Goal: Browse casually

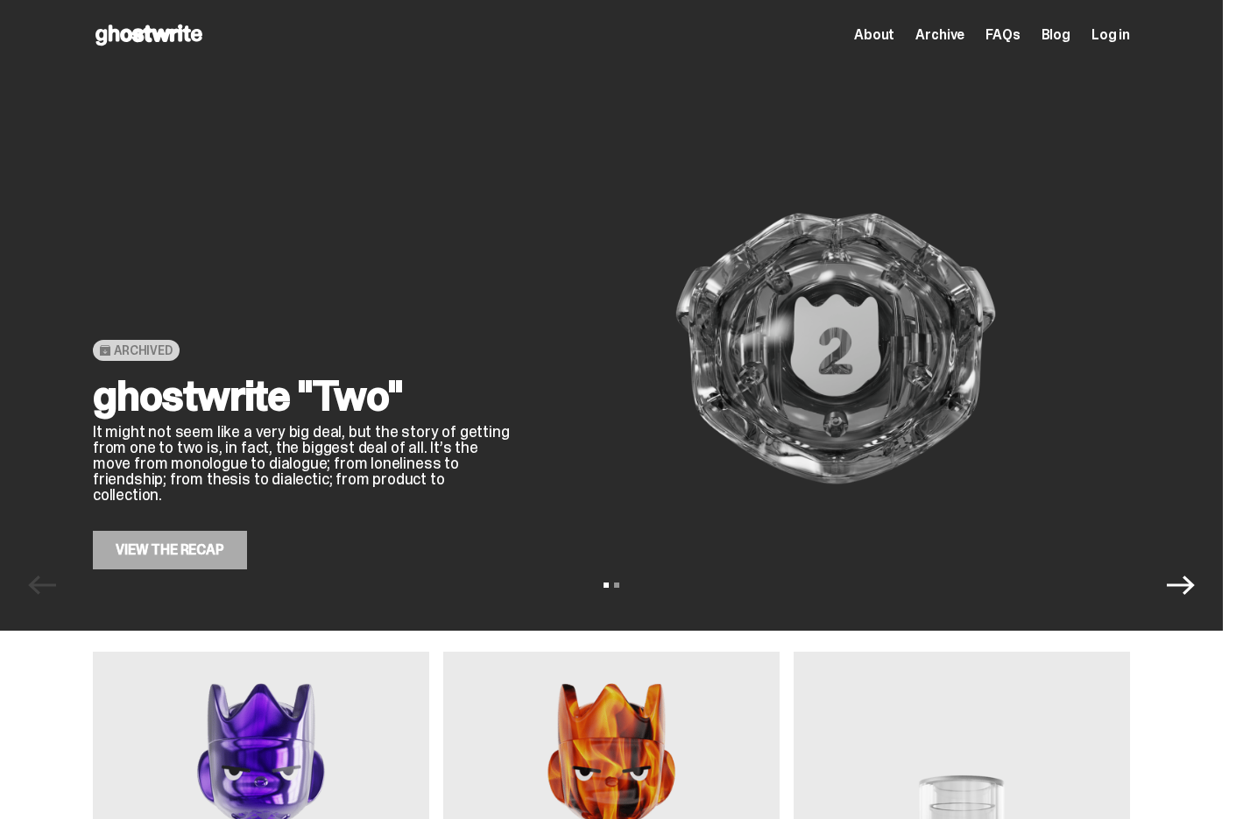
click at [890, 36] on span "About" at bounding box center [874, 35] width 40 height 14
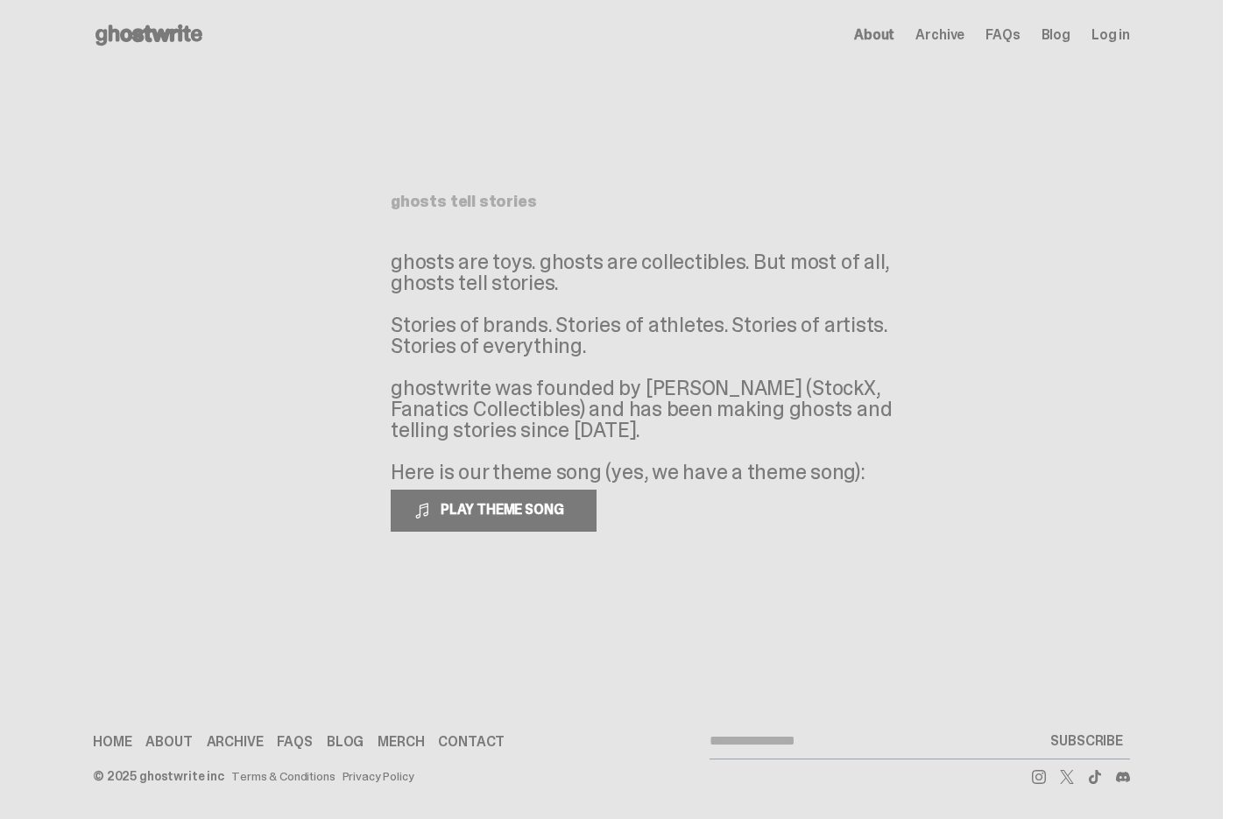
click at [194, 39] on use at bounding box center [148, 35] width 107 height 21
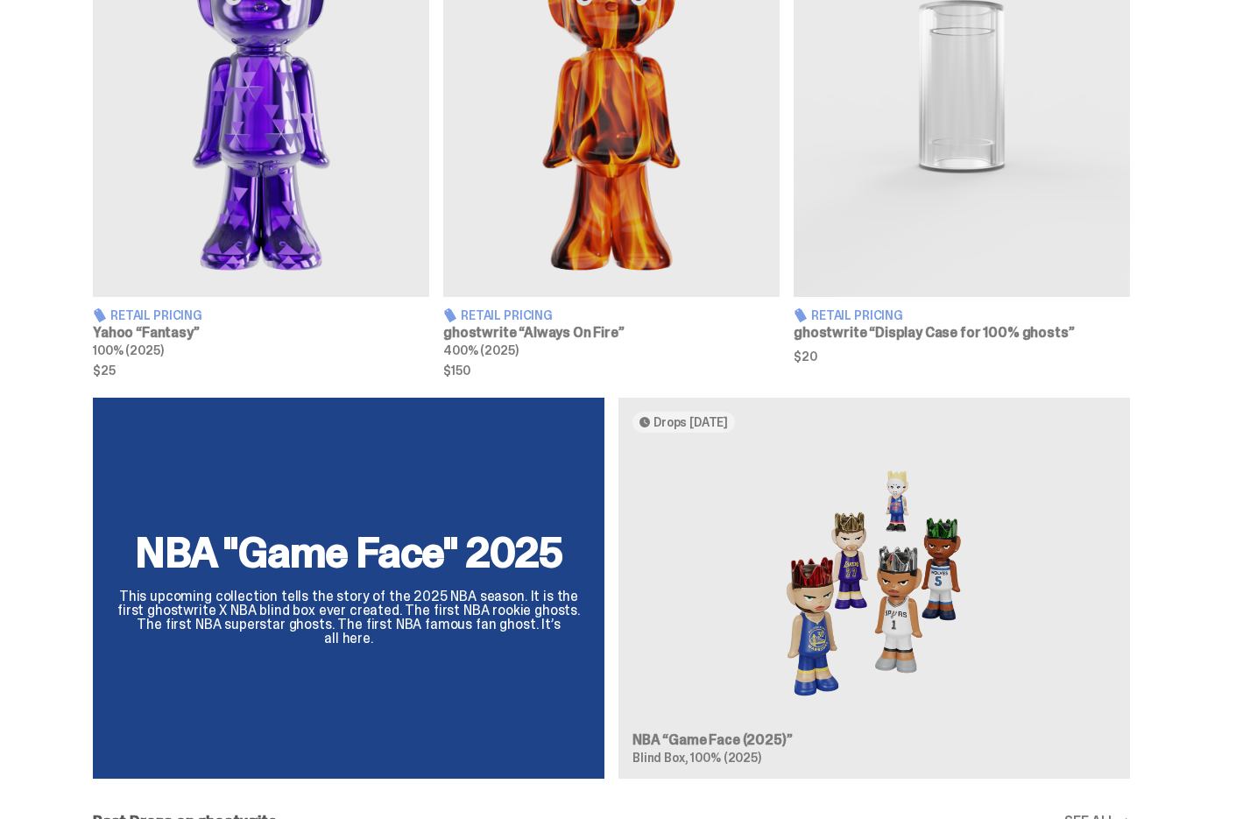
scroll to position [759, 0]
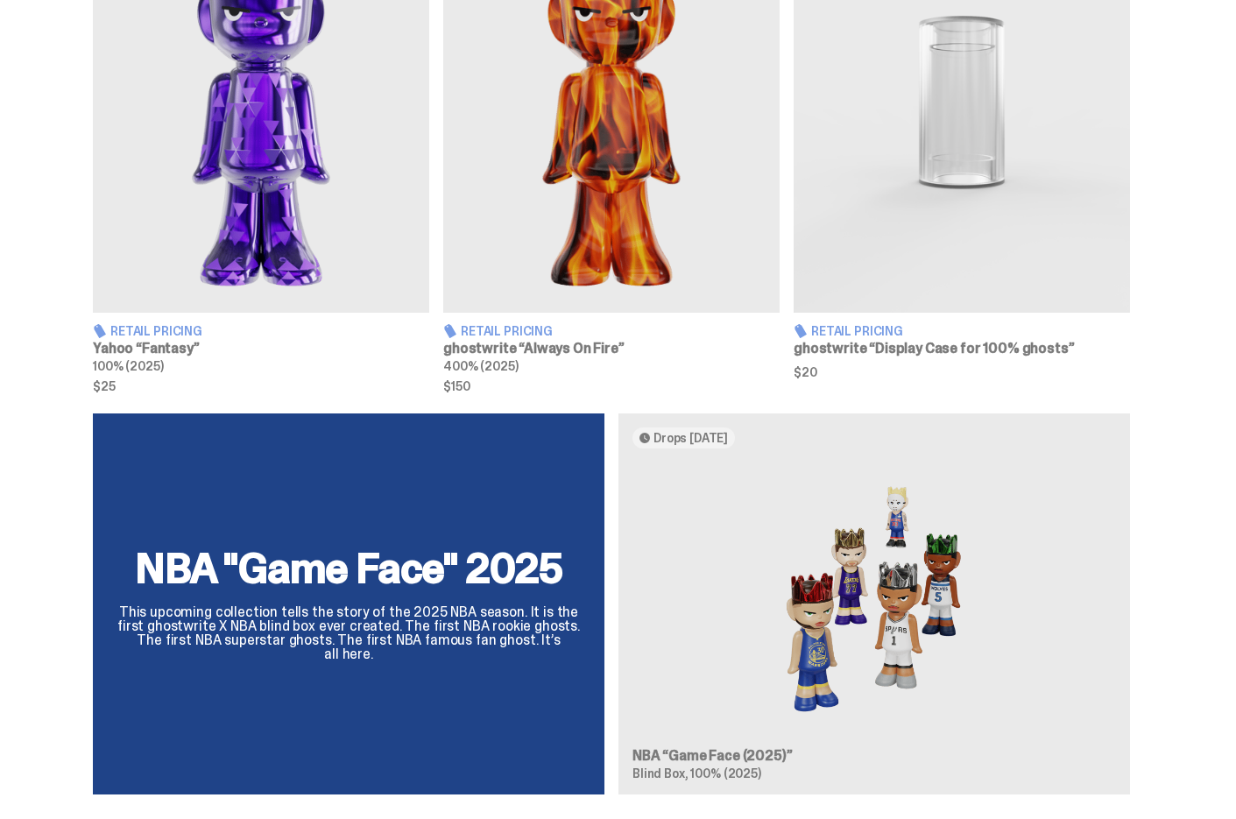
click at [582, 263] on img at bounding box center [611, 102] width 336 height 420
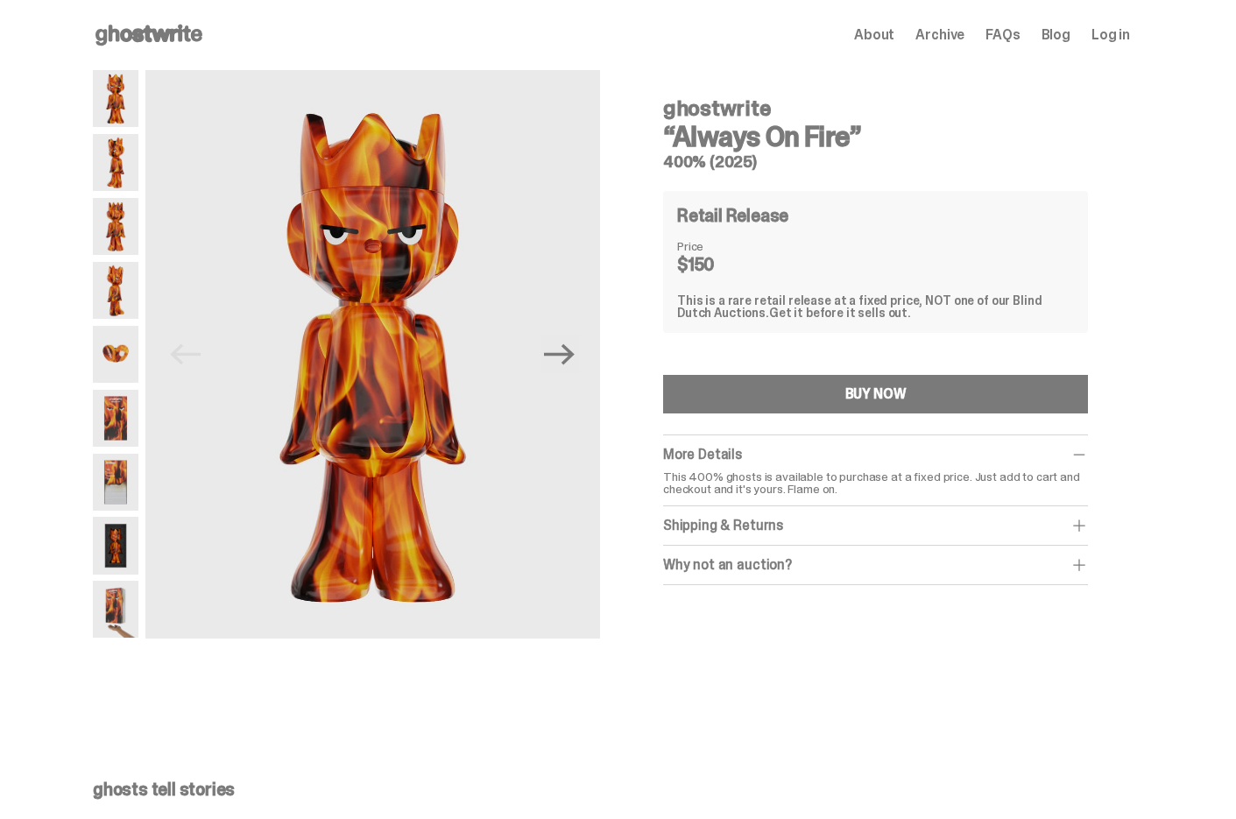
click at [128, 162] on img at bounding box center [116, 162] width 46 height 57
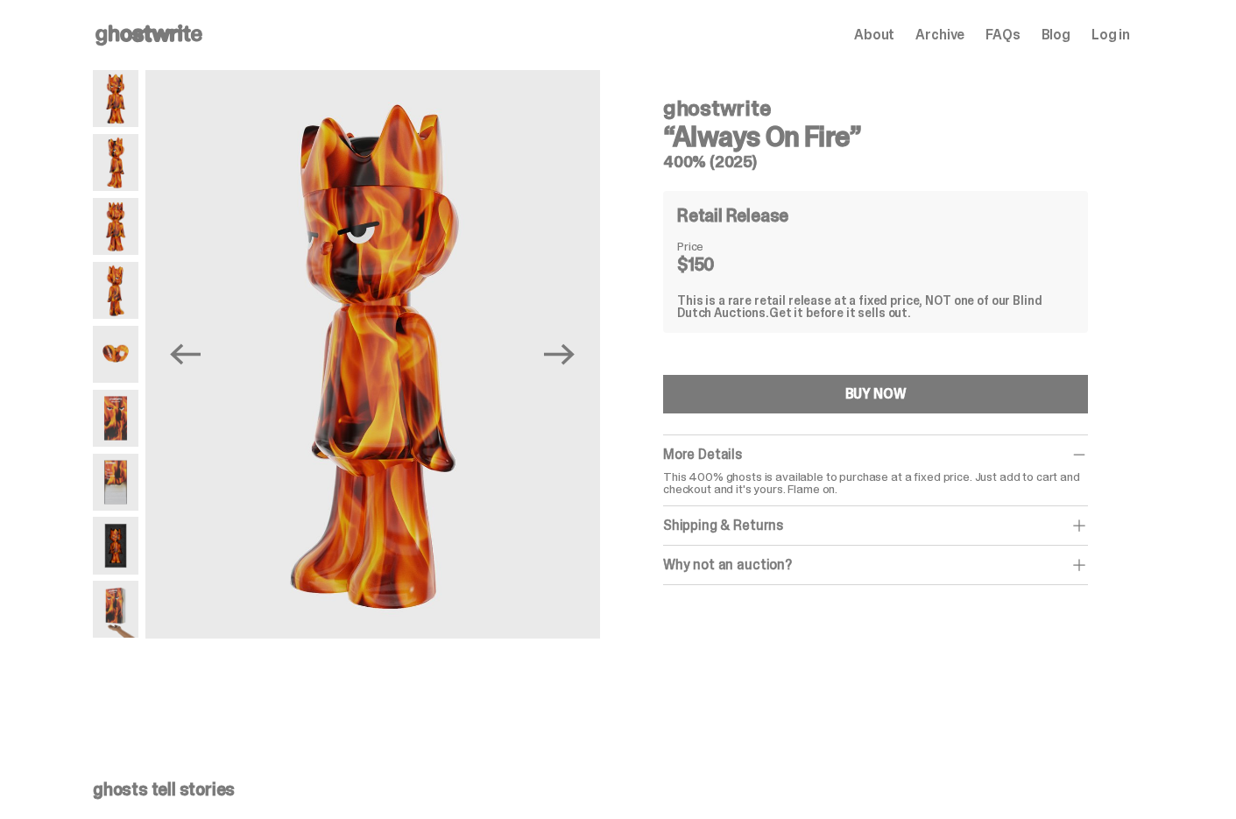
click at [123, 213] on img at bounding box center [116, 226] width 46 height 57
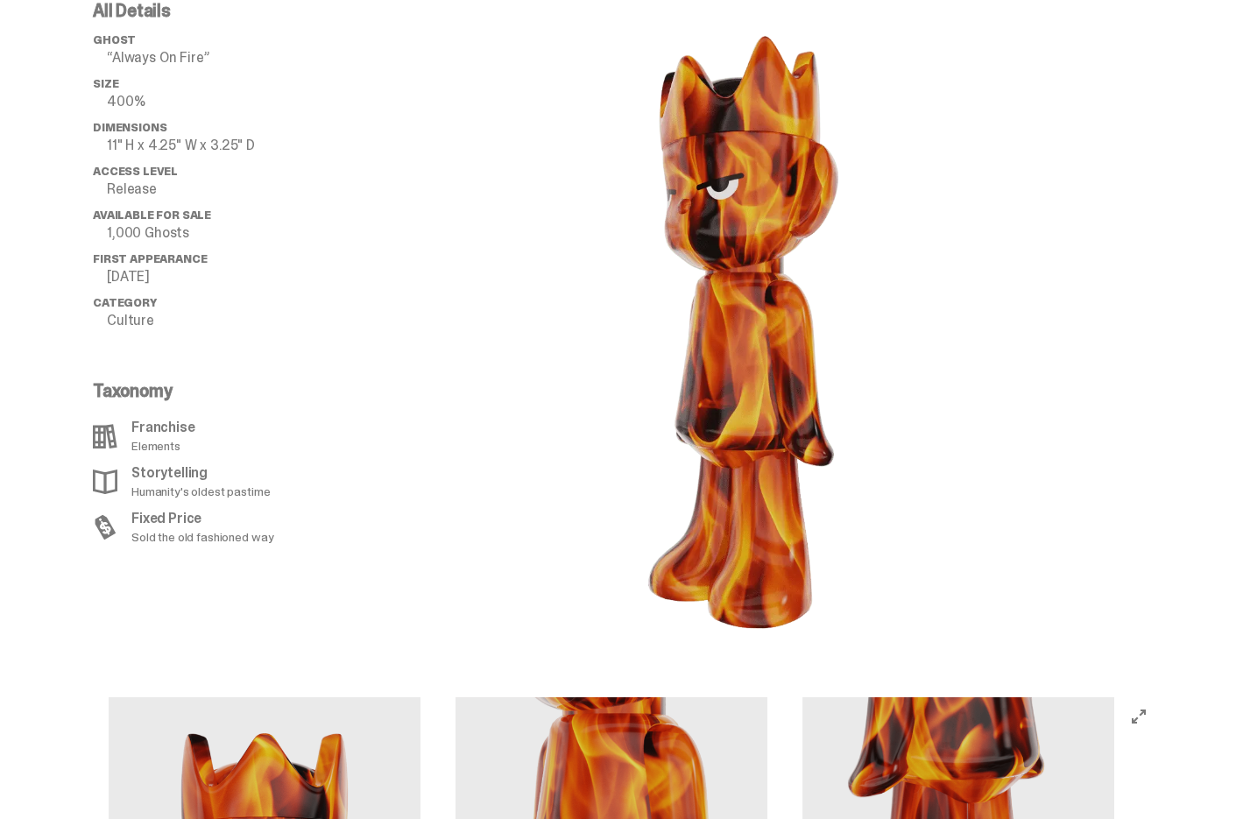
scroll to position [1769, 0]
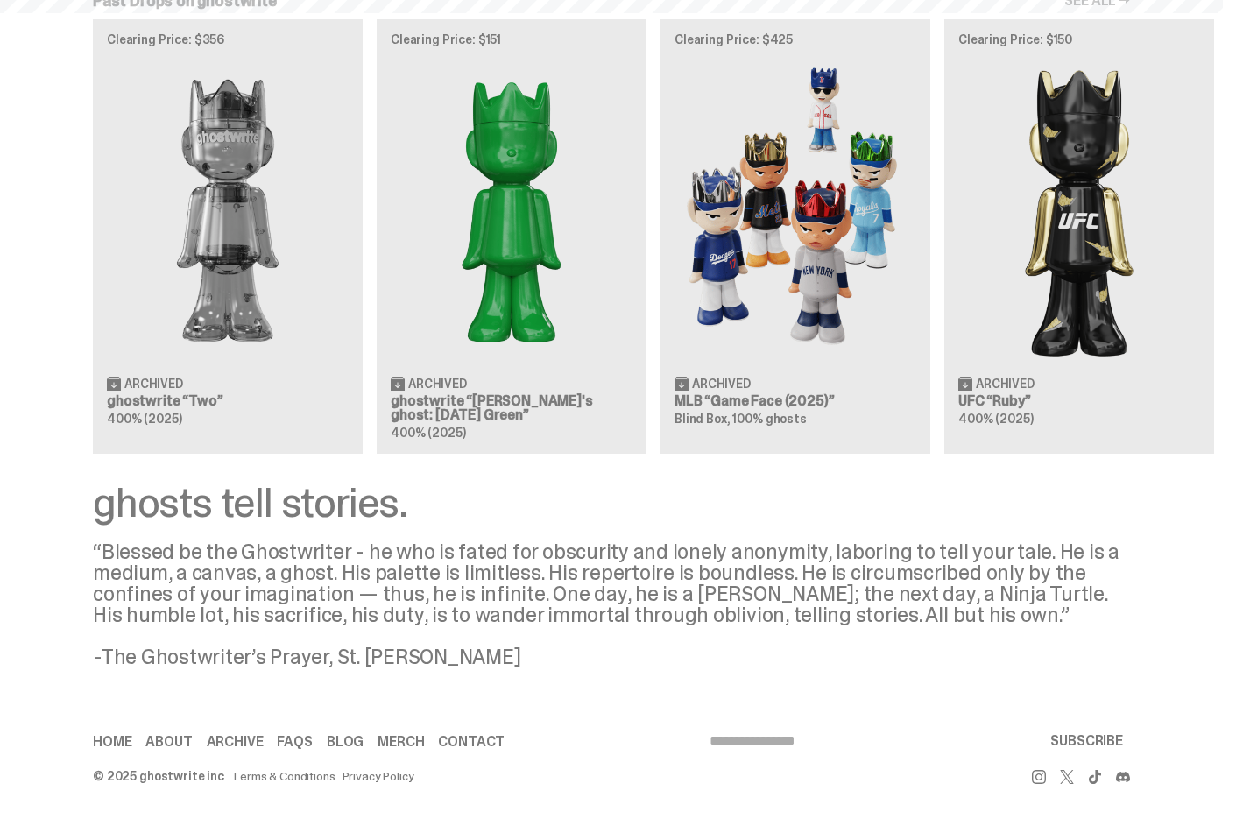
scroll to position [759, 0]
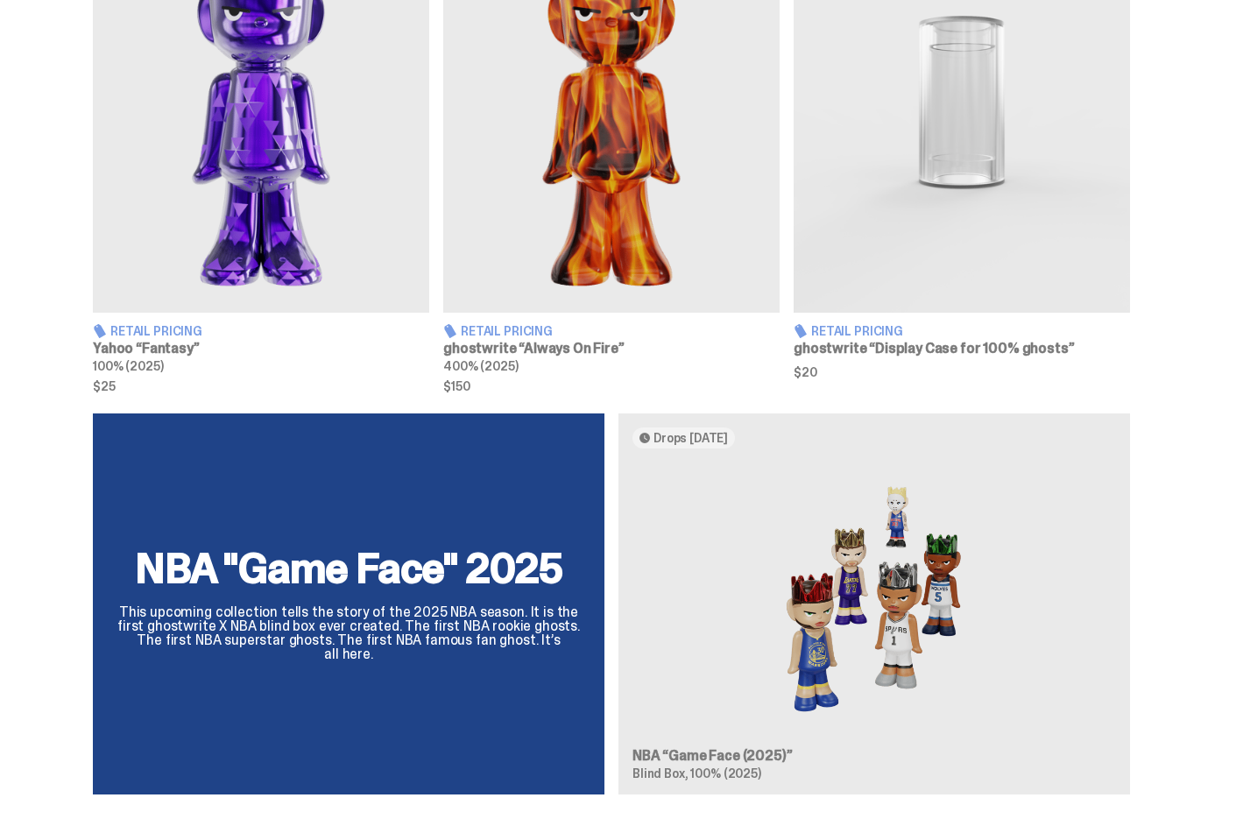
click at [317, 255] on img at bounding box center [261, 102] width 336 height 420
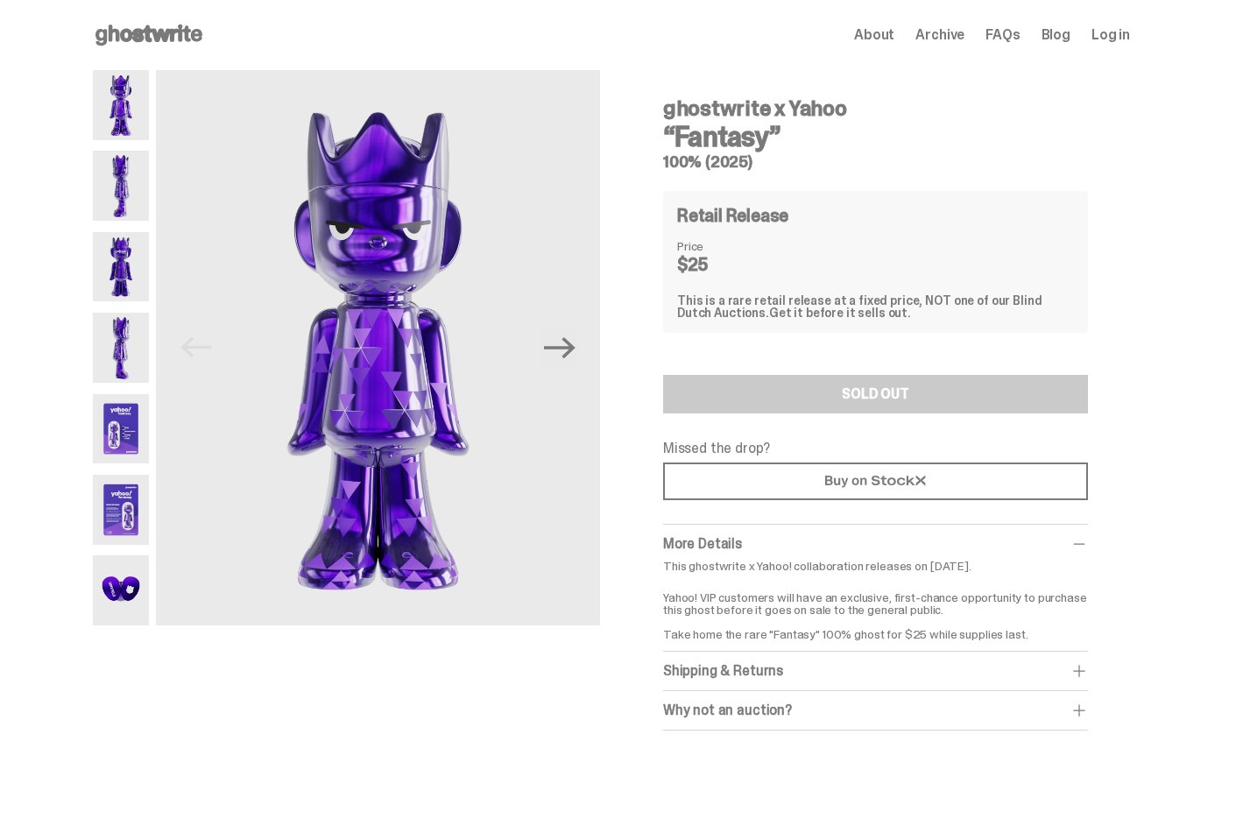
click at [134, 194] on img at bounding box center [121, 186] width 56 height 70
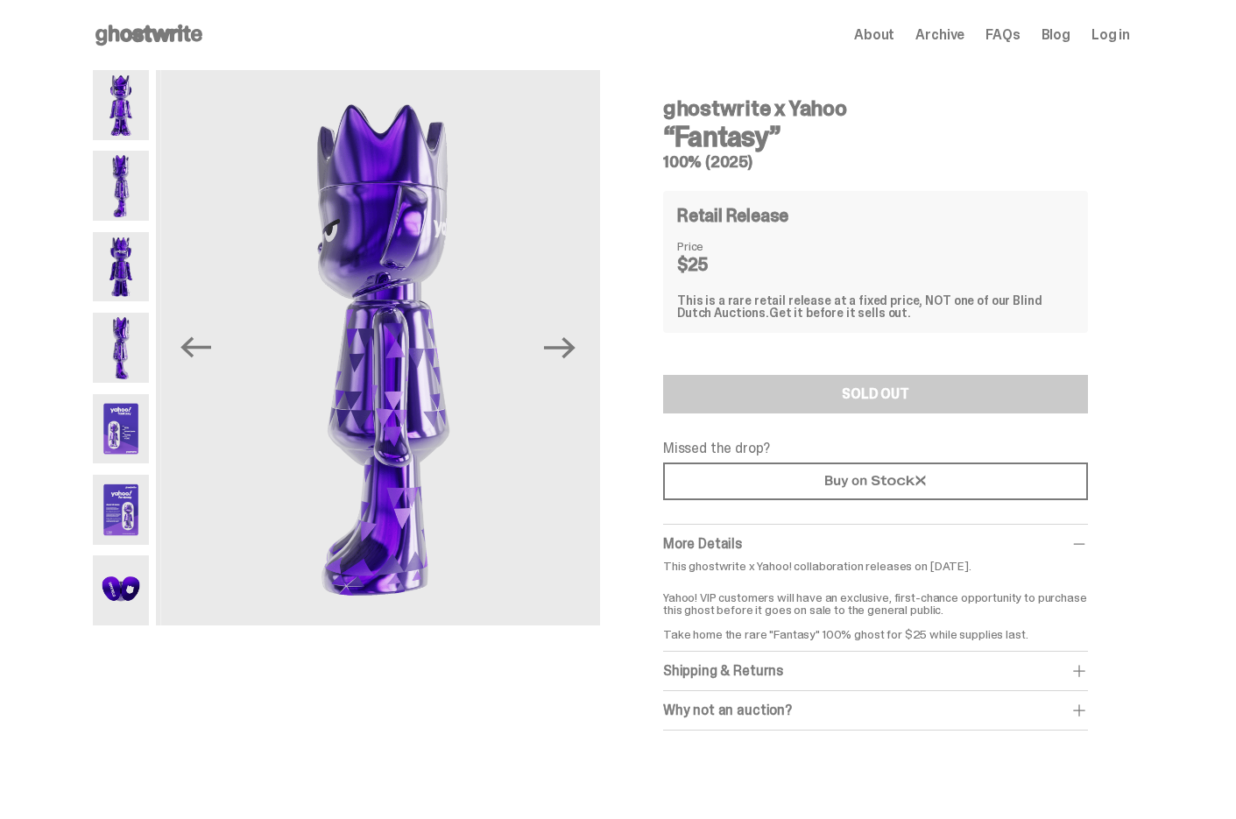
click at [131, 264] on img at bounding box center [121, 267] width 56 height 70
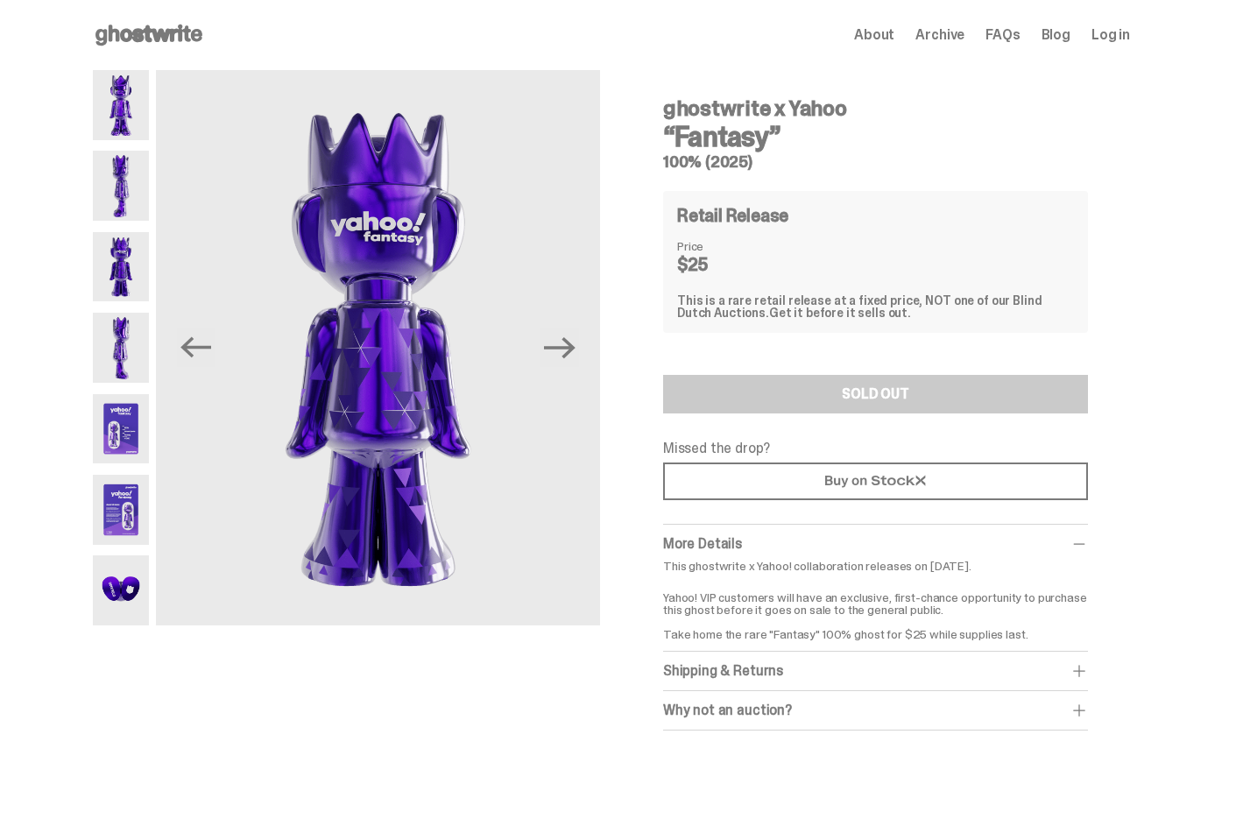
click at [130, 350] on img at bounding box center [121, 348] width 56 height 70
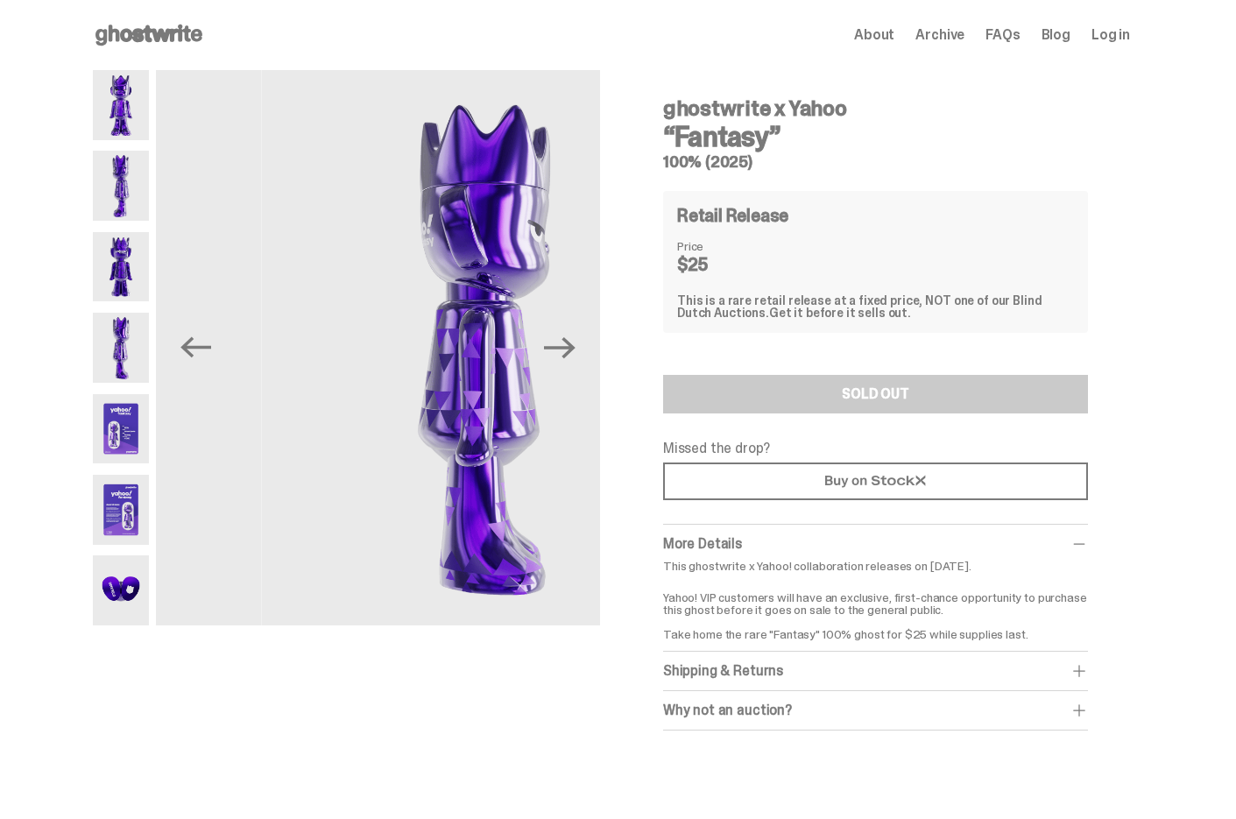
click at [131, 410] on img at bounding box center [121, 429] width 56 height 70
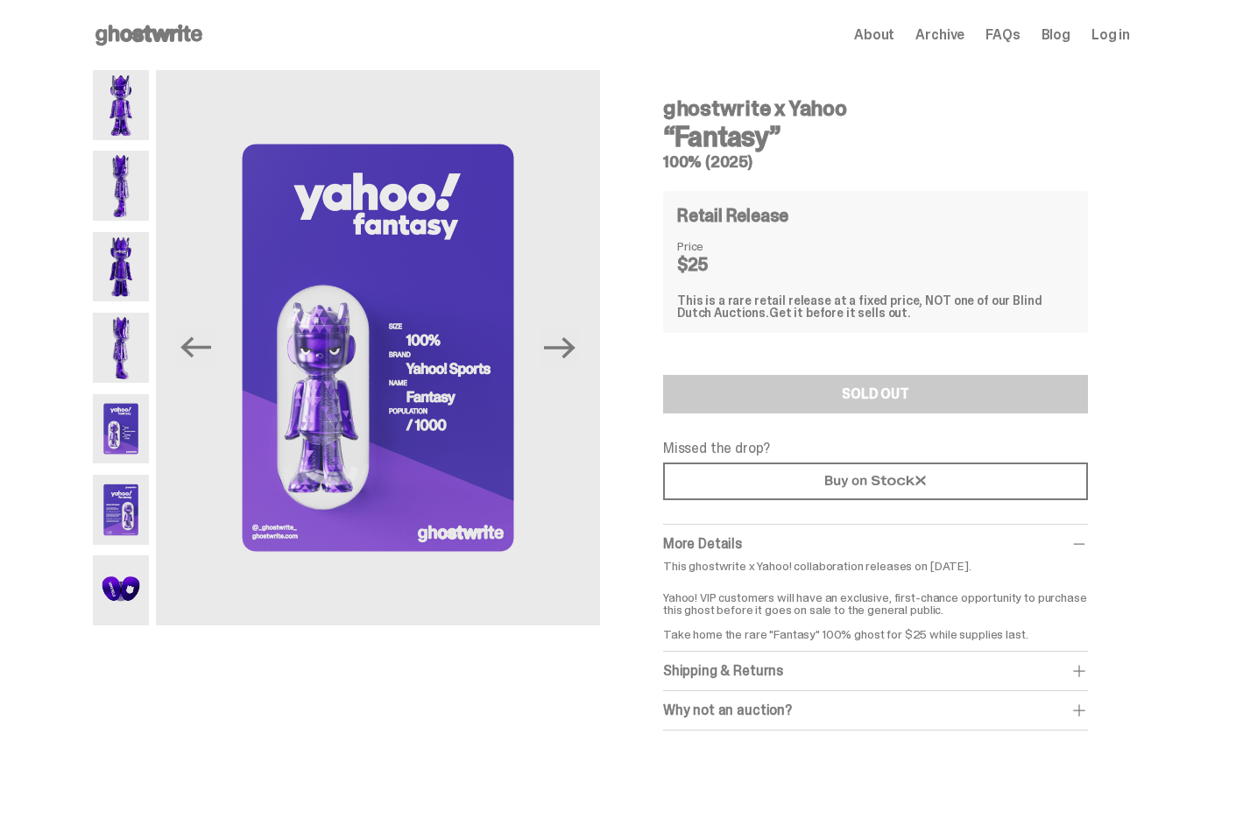
click at [149, 490] on img at bounding box center [121, 510] width 56 height 70
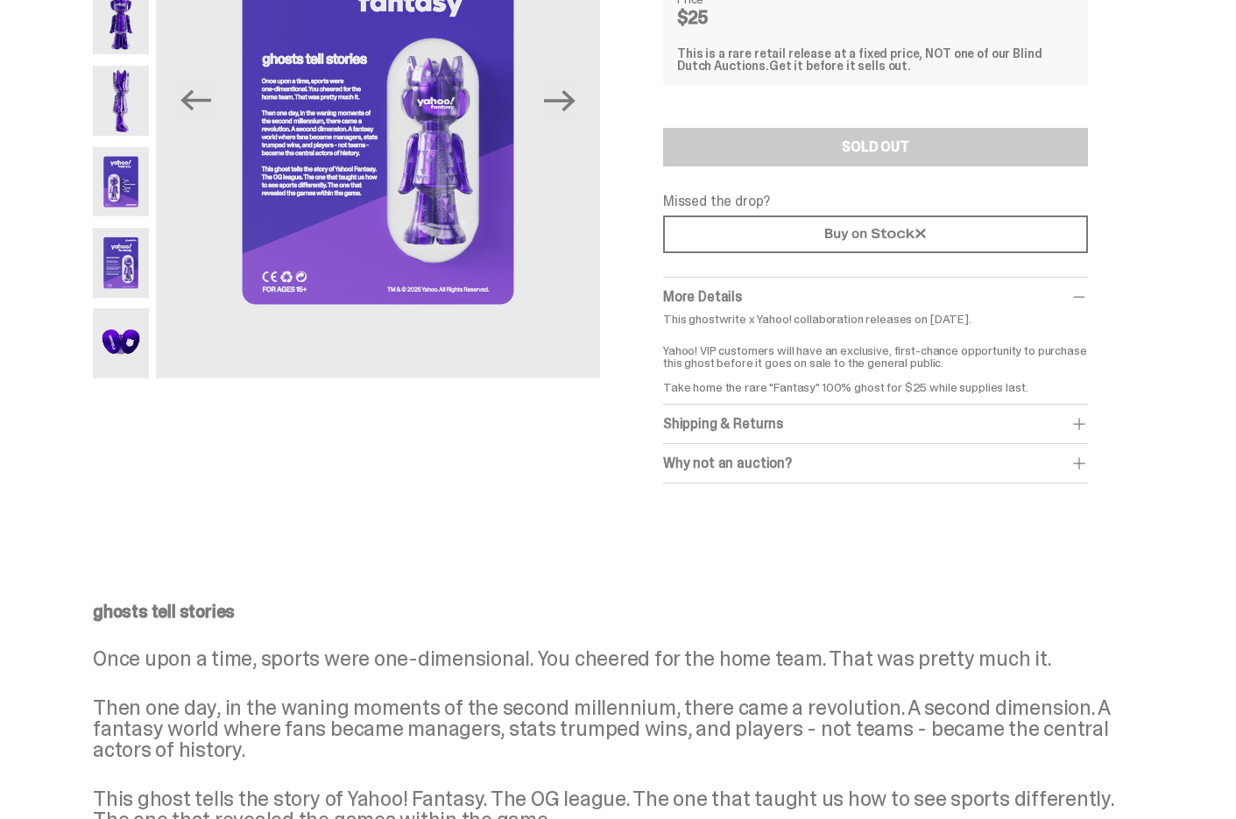
scroll to position [206, 0]
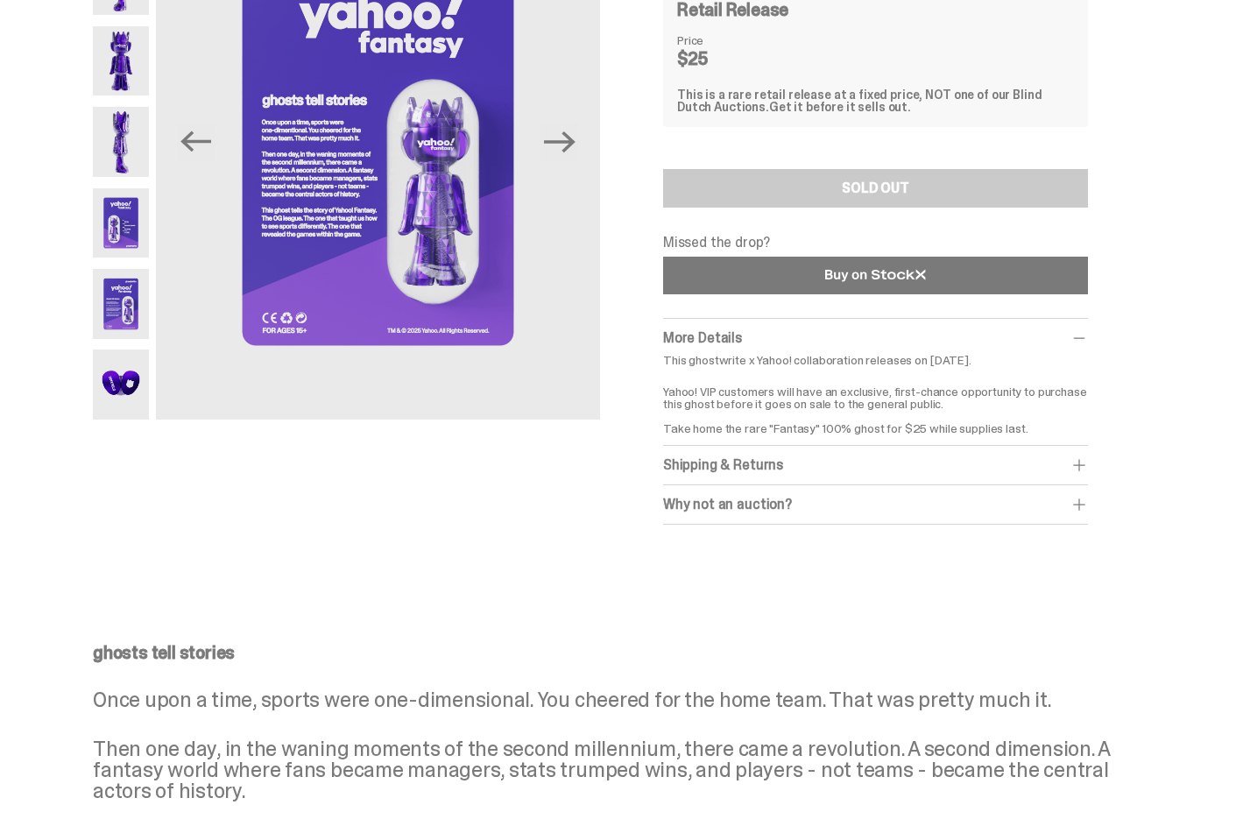
click at [845, 274] on use at bounding box center [875, 275] width 100 height 12
